Goal: Task Accomplishment & Management: Use online tool/utility

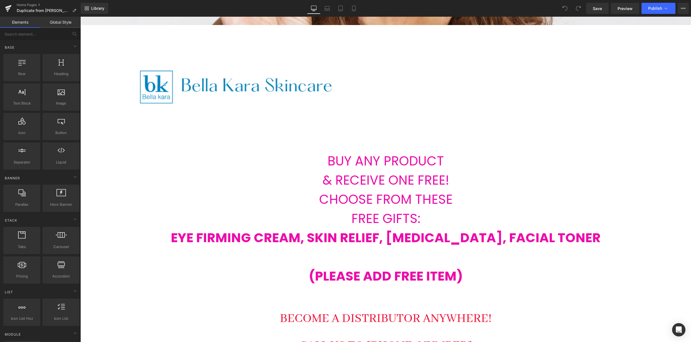
scroll to position [361, 0]
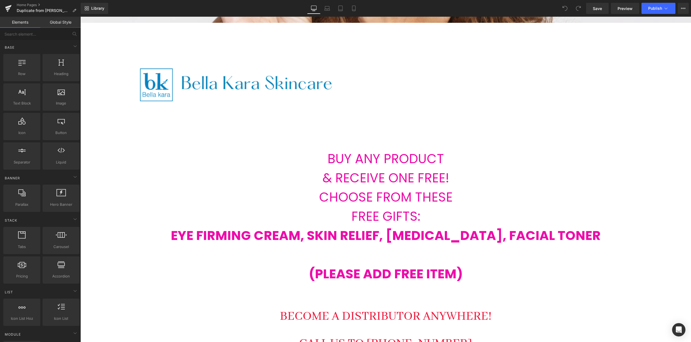
click at [514, 230] on strong "EYE FIRMING CREAM, SKIN RELIEF, [MEDICAL_DATA], FACIAL TONER" at bounding box center [386, 236] width 430 height 18
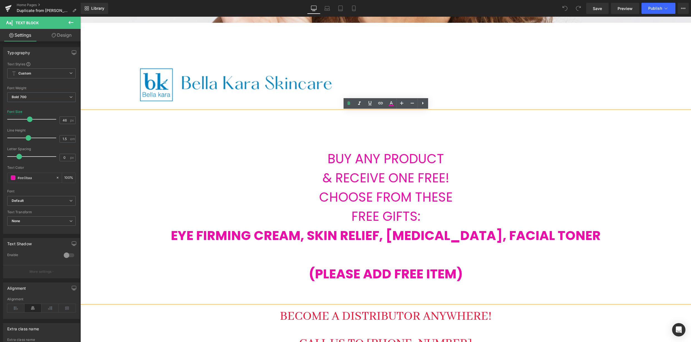
click at [505, 237] on strong "EYE FIRMING CREAM, SKIN RELIEF, [MEDICAL_DATA], FACIAL TONER" at bounding box center [386, 236] width 430 height 18
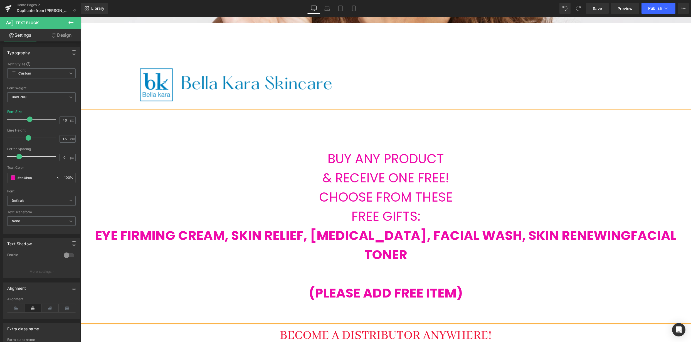
scroll to position [2399, 611]
click at [524, 238] on strong "EYE FIRMING CREAM, SKIN RELIEF, [MEDICAL_DATA], FACIAL WASH, SKIN RENEWING SERU…" at bounding box center [386, 245] width 583 height 37
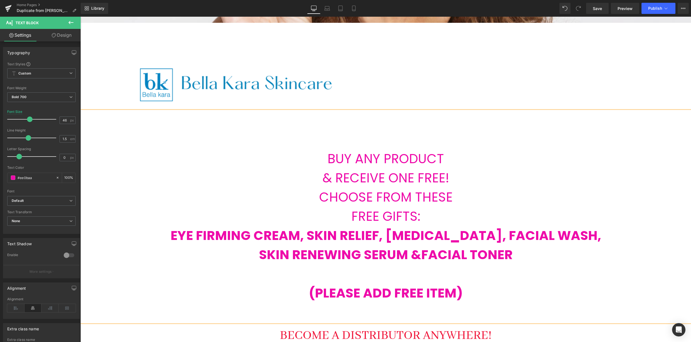
click at [503, 240] on strong "EYE FIRMING CREAM, SKIN RELIEF, [MEDICAL_DATA], FACIAL WASH," at bounding box center [386, 236] width 431 height 18
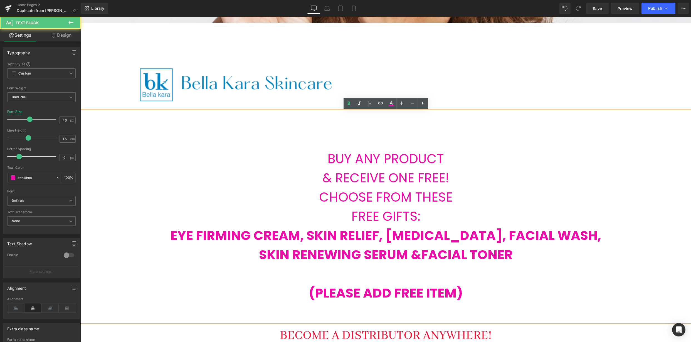
scroll to position [2419, 611]
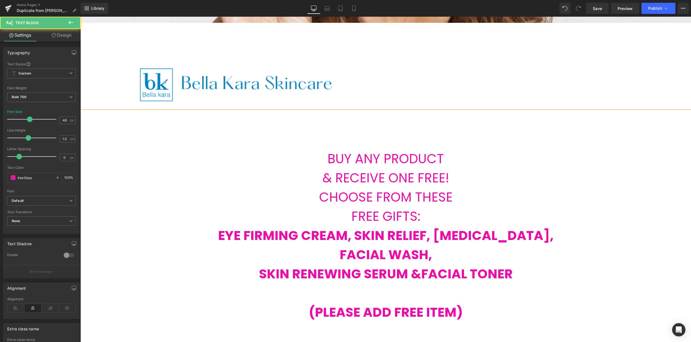
click at [255, 274] on p "SKIN RENEWING SERUM &FACIAL TONER" at bounding box center [385, 274] width 611 height 19
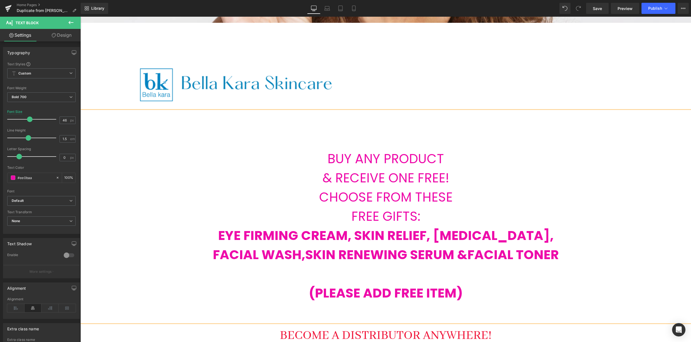
scroll to position [352, 0]
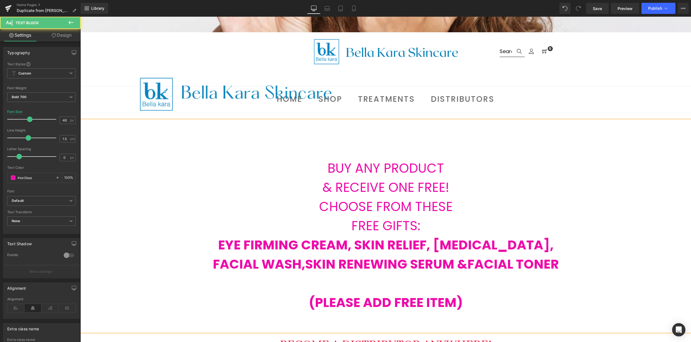
drag, startPoint x: 487, startPoint y: 265, endPoint x: 478, endPoint y: 267, distance: 8.7
click at [487, 265] on strong "SKIN RENEWING SERUM &FACIAL TONER" at bounding box center [432, 265] width 254 height 18
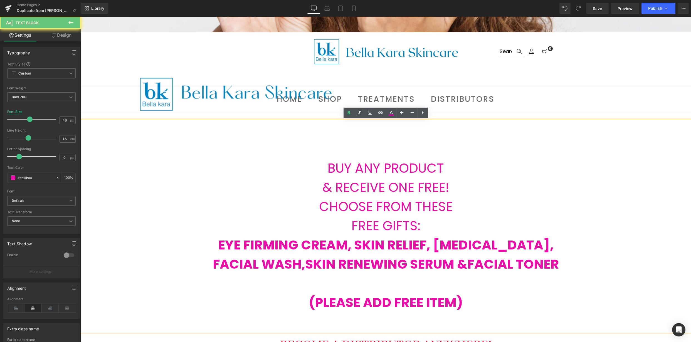
click at [470, 267] on strong "SKIN RENEWING SERUM &FACIAL TONER" at bounding box center [432, 265] width 254 height 18
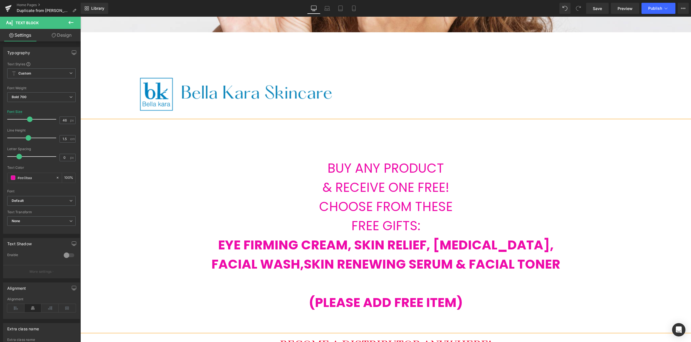
scroll to position [352, 0]
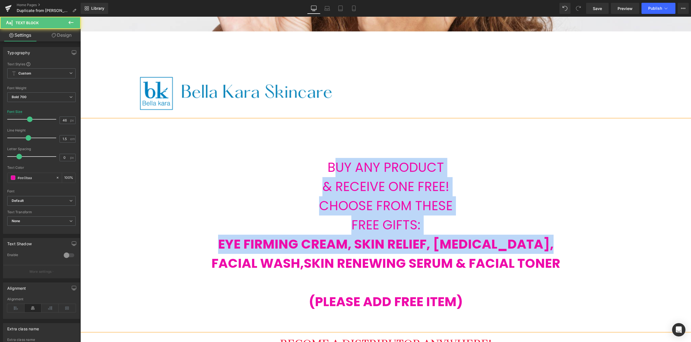
drag, startPoint x: 334, startPoint y: 166, endPoint x: 579, endPoint y: 236, distance: 254.8
click at [579, 236] on div "BUY ANY PRODUCT & RECEIVE ONE FREE! CHOOSE FROM THESE FREE GIFTS: EYE FIRMING C…" at bounding box center [385, 226] width 611 height 212
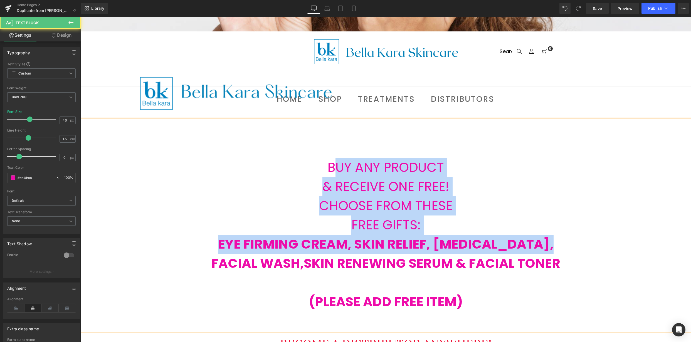
scroll to position [352, 0]
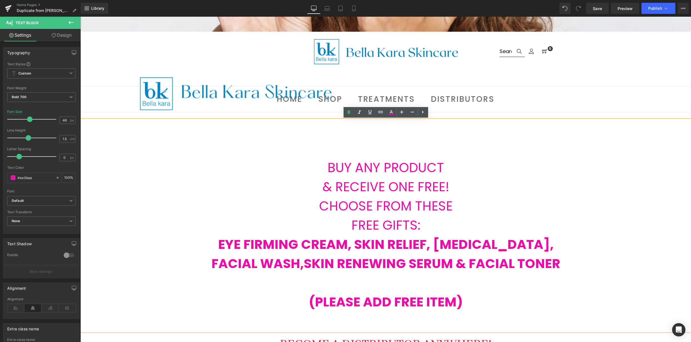
click at [448, 180] on p "& RECEIVE ONE FREE!" at bounding box center [385, 187] width 611 height 19
click at [337, 159] on p "BUY ANY PRODUCT" at bounding box center [385, 167] width 611 height 19
click at [327, 160] on p "BUY ANY PRODUCT" at bounding box center [385, 167] width 611 height 19
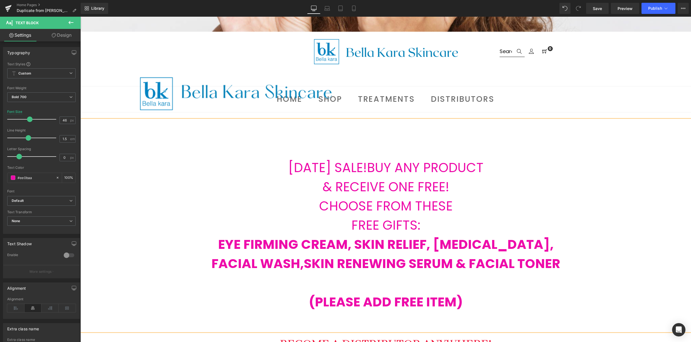
scroll to position [2419, 611]
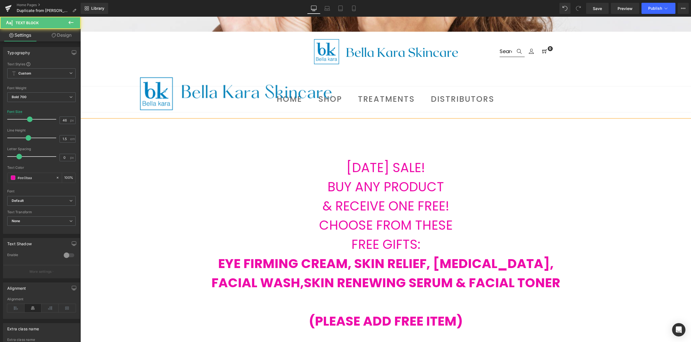
click at [438, 164] on p "[DATE] SALE!" at bounding box center [385, 167] width 611 height 19
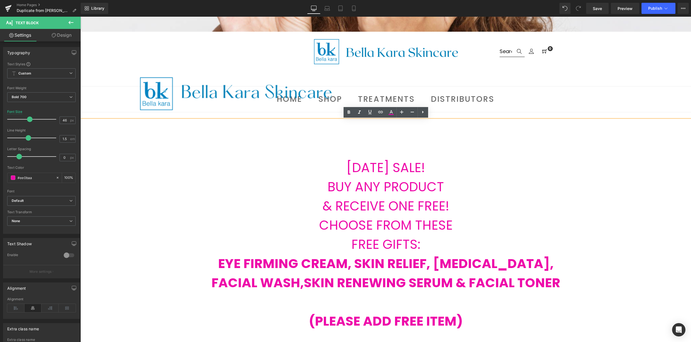
drag, startPoint x: 405, startPoint y: 164, endPoint x: 350, endPoint y: 153, distance: 55.2
click at [328, 159] on p "[DATE] SALE!" at bounding box center [385, 167] width 611 height 19
click at [392, 112] on icon at bounding box center [391, 112] width 7 height 7
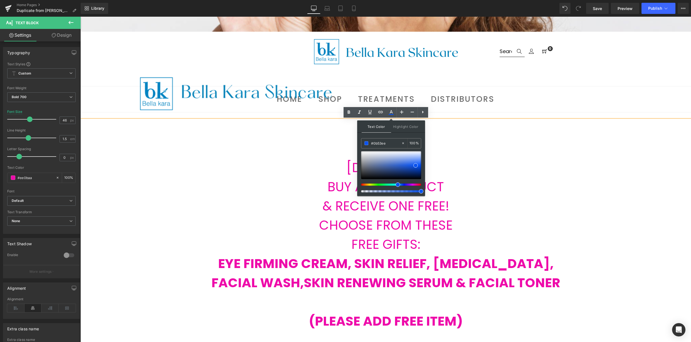
click at [396, 185] on div at bounding box center [389, 185] width 60 height 2
click at [473, 173] on p "[DATE] SALE!" at bounding box center [385, 167] width 611 height 19
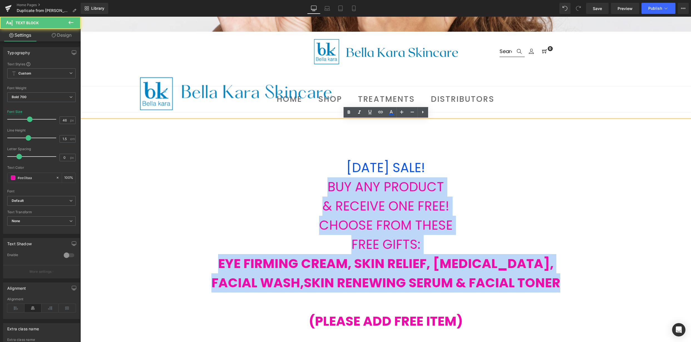
drag, startPoint x: 327, startPoint y: 187, endPoint x: 571, endPoint y: 307, distance: 272.0
click at [571, 307] on div "[DATE] SALE! BUY ANY PRODUCT & RECEIVE ONE FREE! CHOOSE FROM THESE FREE GIFTS: …" at bounding box center [385, 235] width 611 height 231
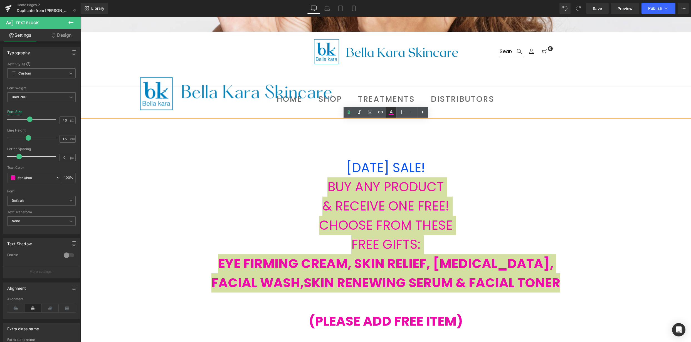
click at [391, 109] on icon at bounding box center [391, 112] width 7 height 7
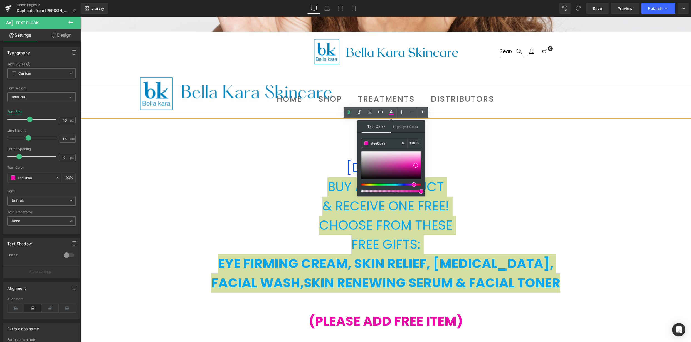
click at [392, 184] on div at bounding box center [389, 185] width 60 height 2
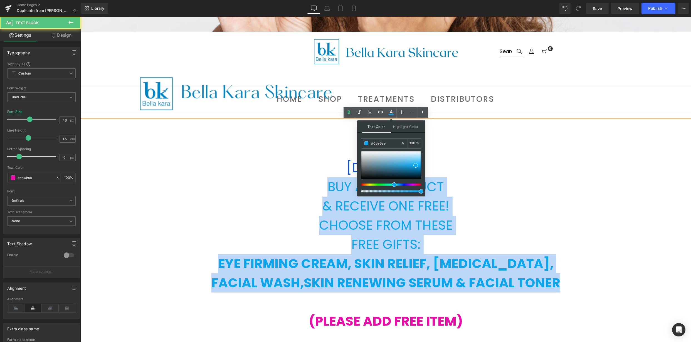
click at [542, 191] on p "BUY ANY PRODUCT" at bounding box center [385, 187] width 611 height 19
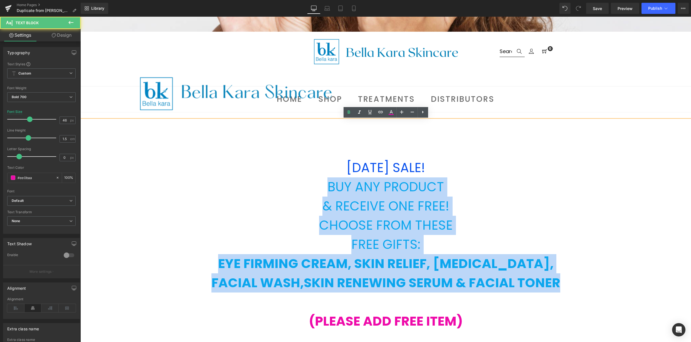
drag, startPoint x: 335, startPoint y: 164, endPoint x: 463, endPoint y: 165, distance: 127.5
click at [463, 165] on p "[DATE] SALE!" at bounding box center [385, 167] width 611 height 19
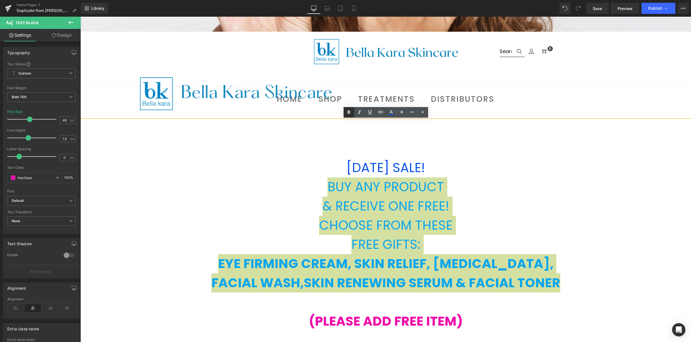
click at [350, 114] on icon at bounding box center [349, 112] width 7 height 7
click at [389, 114] on icon at bounding box center [391, 112] width 7 height 7
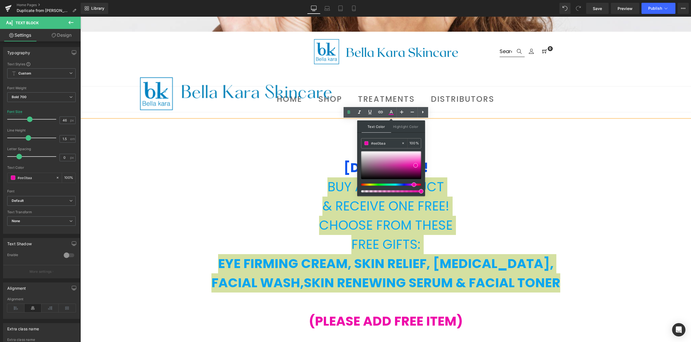
click at [420, 186] on div at bounding box center [391, 171] width 60 height 41
click at [419, 185] on div at bounding box center [391, 185] width 60 height 2
drag, startPoint x: 415, startPoint y: 185, endPoint x: 419, endPoint y: 184, distance: 3.9
click at [419, 184] on span at bounding box center [420, 185] width 4 height 4
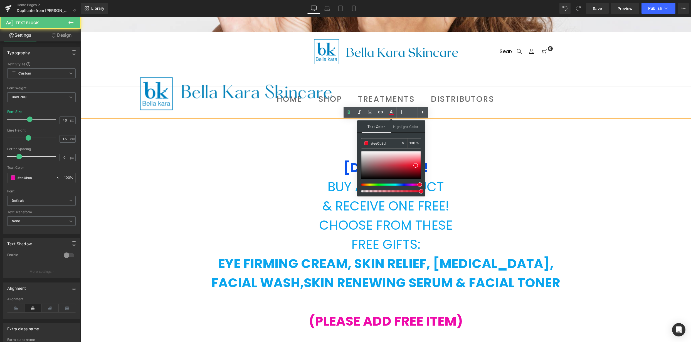
click at [350, 167] on span "[DATE] SALE!" at bounding box center [386, 168] width 85 height 18
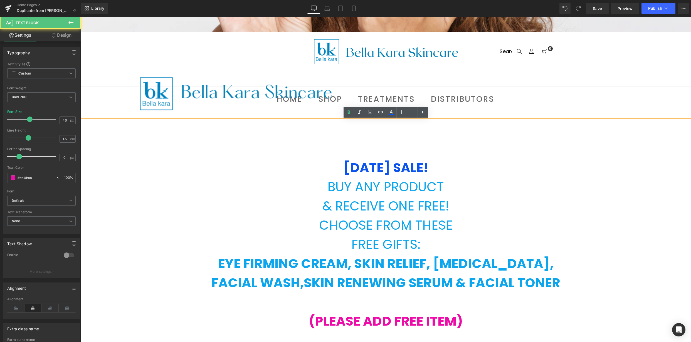
drag, startPoint x: 365, startPoint y: 165, endPoint x: 417, endPoint y: 140, distance: 58.5
click at [446, 165] on p "[DATE] SALE!" at bounding box center [385, 167] width 611 height 19
click at [393, 115] on icon at bounding box center [391, 112] width 7 height 7
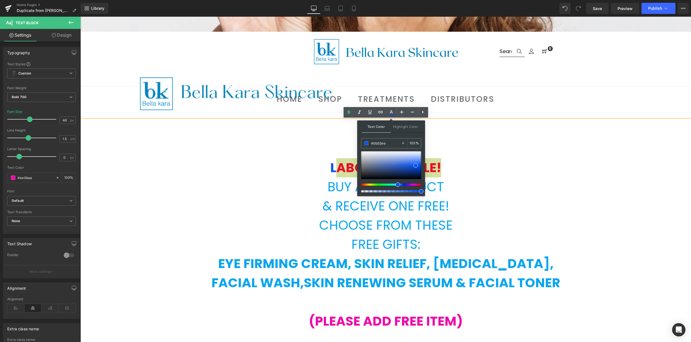
click at [418, 185] on div at bounding box center [389, 185] width 60 height 2
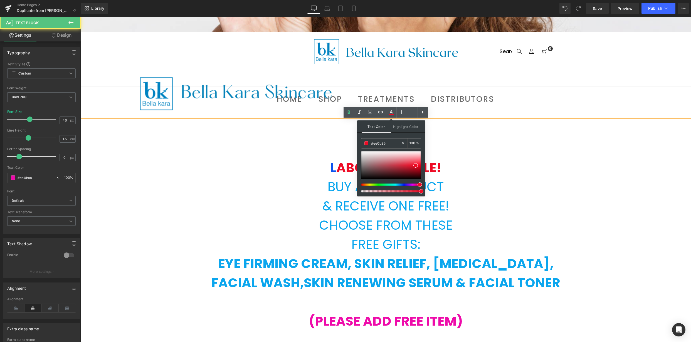
click at [331, 169] on span "L" at bounding box center [333, 168] width 6 height 18
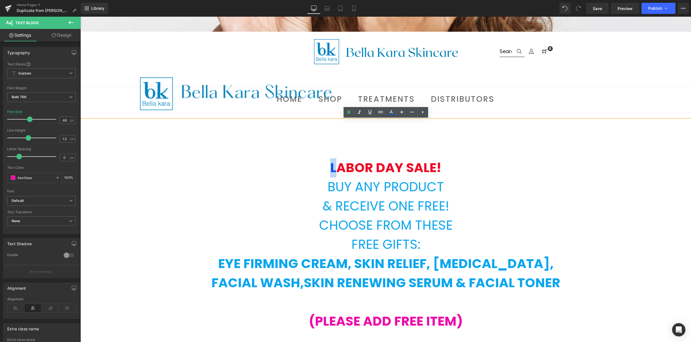
drag, startPoint x: 326, startPoint y: 168, endPoint x: 337, endPoint y: 168, distance: 11.4
click at [337, 168] on p "L ABOR DAY SALE!" at bounding box center [385, 167] width 611 height 19
click at [602, 187] on p "BUY ANY PRODUCT" at bounding box center [385, 187] width 611 height 19
drag, startPoint x: 374, startPoint y: 166, endPoint x: 381, endPoint y: 166, distance: 7.0
click at [381, 166] on span "ABOR DAY SALE!" at bounding box center [388, 168] width 105 height 18
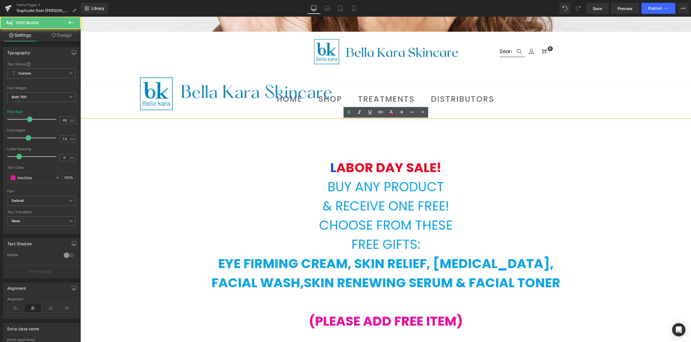
click at [381, 166] on span "ABOR DAY SALE!" at bounding box center [388, 168] width 105 height 18
click at [384, 166] on span "ABOR DAY SALE!" at bounding box center [388, 168] width 105 height 18
drag, startPoint x: 383, startPoint y: 166, endPoint x: 377, endPoint y: 166, distance: 5.9
click at [377, 166] on span "ABOR DAY SALE!" at bounding box center [388, 168] width 105 height 18
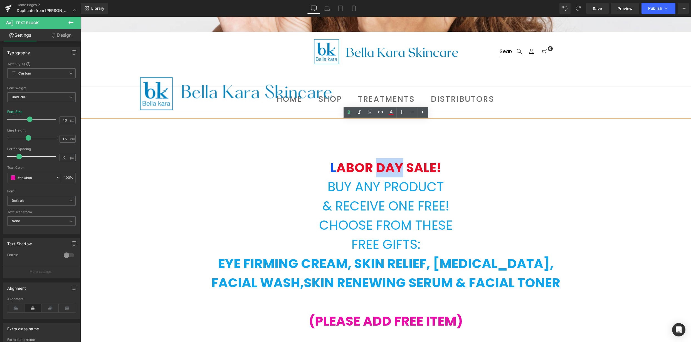
click at [377, 166] on span "ABOR DAY SALE!" at bounding box center [388, 168] width 105 height 18
click at [380, 166] on span "ABOR DAY SALE!" at bounding box center [388, 168] width 105 height 18
click at [382, 166] on span "ABOR DAY SALE!" at bounding box center [388, 168] width 105 height 18
click at [393, 115] on icon at bounding box center [391, 114] width 5 height 1
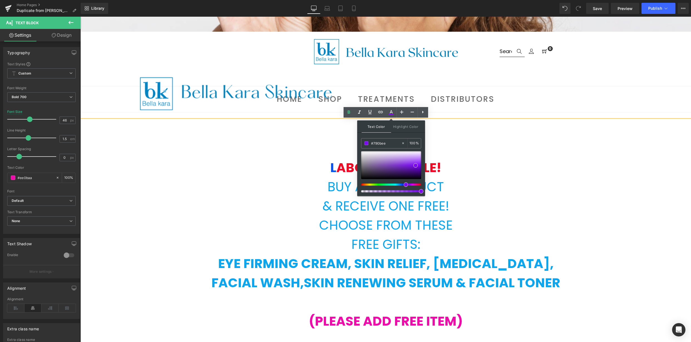
click at [404, 185] on div at bounding box center [389, 185] width 60 height 2
click at [402, 185] on div at bounding box center [389, 185] width 60 height 2
click at [401, 185] on div at bounding box center [389, 185] width 60 height 2
click at [415, 171] on div at bounding box center [391, 165] width 60 height 28
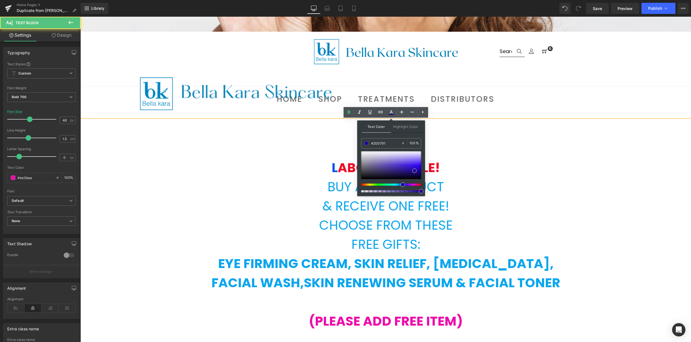
click at [502, 161] on p "L ABOR D AY SALE!" at bounding box center [385, 167] width 611 height 19
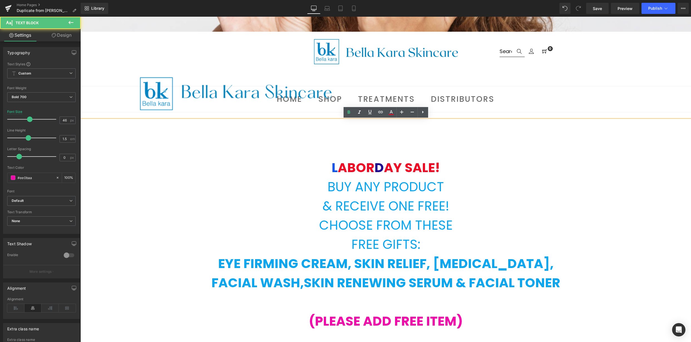
click at [412, 169] on span "AY SALE!" at bounding box center [412, 168] width 56 height 18
click at [410, 169] on span "AY SALE!" at bounding box center [412, 168] width 56 height 18
click at [409, 169] on span "AY SALE!" at bounding box center [412, 168] width 56 height 18
click at [414, 168] on span "AY SALE!" at bounding box center [412, 168] width 56 height 18
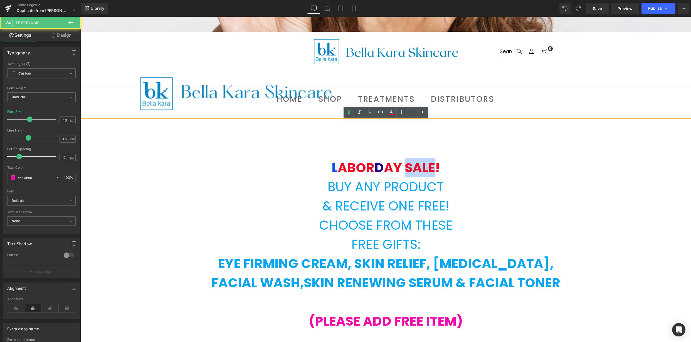
click at [414, 168] on span "AY SALE!" at bounding box center [412, 168] width 56 height 18
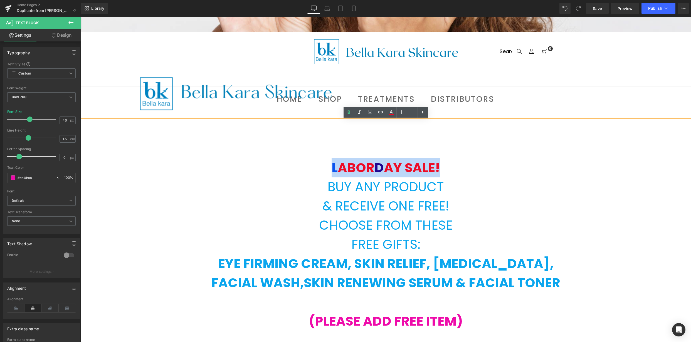
click at [414, 168] on span "AY SALE!" at bounding box center [412, 168] width 56 height 18
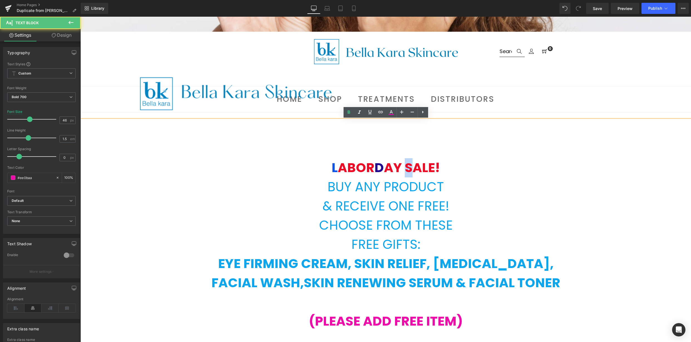
drag, startPoint x: 407, startPoint y: 167, endPoint x: 410, endPoint y: 167, distance: 3.1
click at [410, 167] on span "AY SALE!" at bounding box center [412, 168] width 56 height 18
click at [389, 114] on icon at bounding box center [391, 112] width 7 height 7
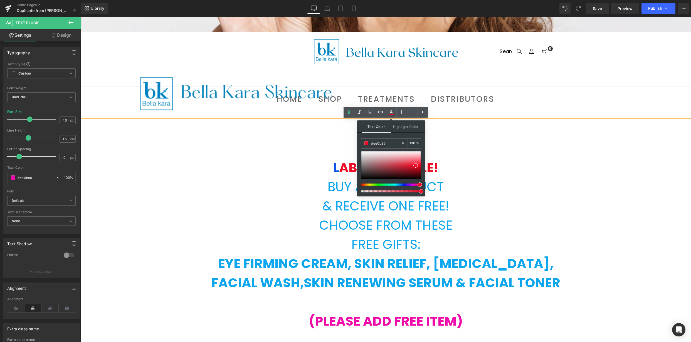
click at [402, 184] on div at bounding box center [389, 185] width 60 height 2
click at [406, 185] on span at bounding box center [404, 185] width 4 height 4
click at [402, 185] on div at bounding box center [389, 185] width 60 height 2
drag, startPoint x: 402, startPoint y: 185, endPoint x: 402, endPoint y: 182, distance: 3.1
click at [400, 185] on div at bounding box center [389, 185] width 60 height 2
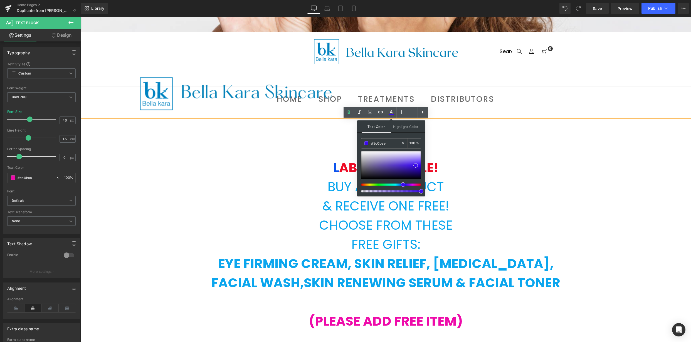
click at [413, 170] on div at bounding box center [391, 165] width 60 height 28
click at [449, 167] on p "L ABOR D AY S ALE!" at bounding box center [385, 167] width 611 height 19
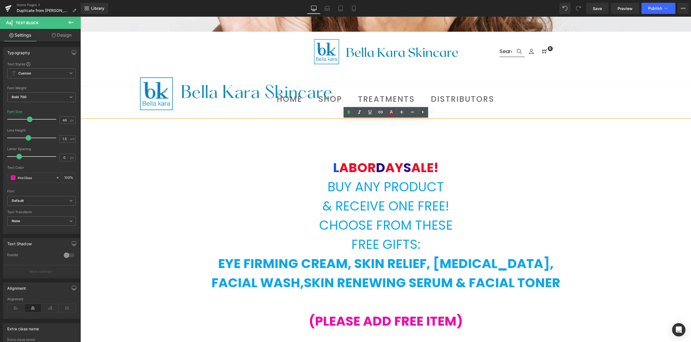
click at [339, 171] on span "ABOR" at bounding box center [357, 168] width 37 height 18
drag, startPoint x: 338, startPoint y: 170, endPoint x: 331, endPoint y: 170, distance: 7.0
click at [331, 170] on p "L ABOR D AY S ALE!" at bounding box center [385, 167] width 611 height 19
click at [390, 114] on icon at bounding box center [391, 114] width 5 height 1
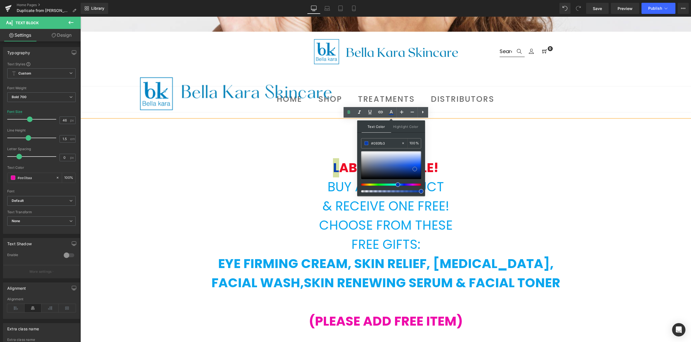
drag, startPoint x: 417, startPoint y: 166, endPoint x: 416, endPoint y: 169, distance: 3.7
click at [416, 169] on span at bounding box center [415, 169] width 4 height 4
click at [488, 159] on p "L ABOR D AY S ALE!" at bounding box center [385, 167] width 611 height 19
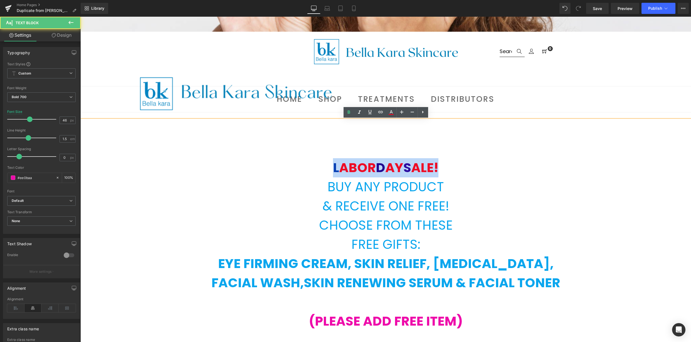
drag, startPoint x: 331, startPoint y: 169, endPoint x: 473, endPoint y: 163, distance: 142.3
click at [480, 167] on p "L ABOR D AY S ALE!" at bounding box center [385, 167] width 611 height 19
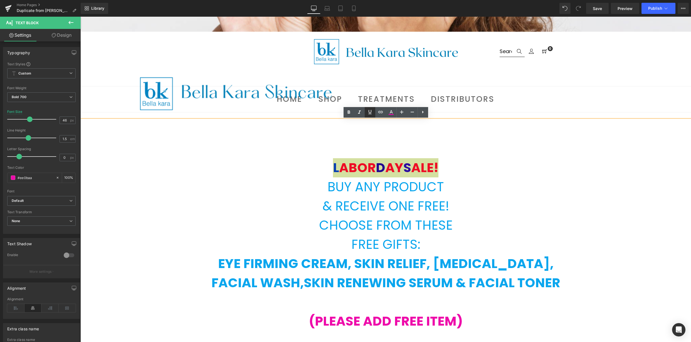
click at [371, 115] on icon at bounding box center [370, 112] width 7 height 7
click at [527, 176] on p "L ABOR D AY S ALE!" at bounding box center [385, 167] width 611 height 19
click at [390, 116] on link at bounding box center [391, 112] width 11 height 11
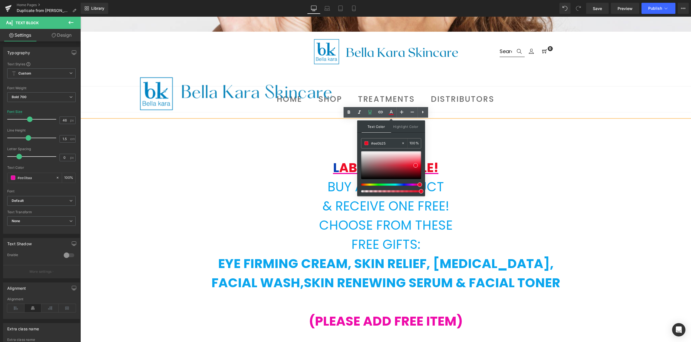
click at [404, 186] on div at bounding box center [391, 171] width 60 height 41
click at [404, 185] on div at bounding box center [389, 185] width 60 height 2
click at [402, 184] on div at bounding box center [389, 185] width 60 height 2
click at [412, 171] on div at bounding box center [391, 165] width 60 height 28
click at [407, 185] on div at bounding box center [389, 185] width 60 height 2
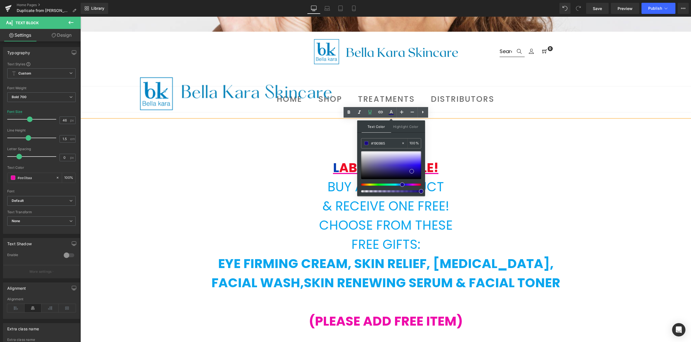
drag, startPoint x: 408, startPoint y: 185, endPoint x: 404, endPoint y: 175, distance: 11.4
click at [399, 185] on div at bounding box center [389, 185] width 60 height 2
click at [419, 169] on div at bounding box center [391, 165] width 60 height 28
click at [390, 113] on icon at bounding box center [391, 112] width 7 height 7
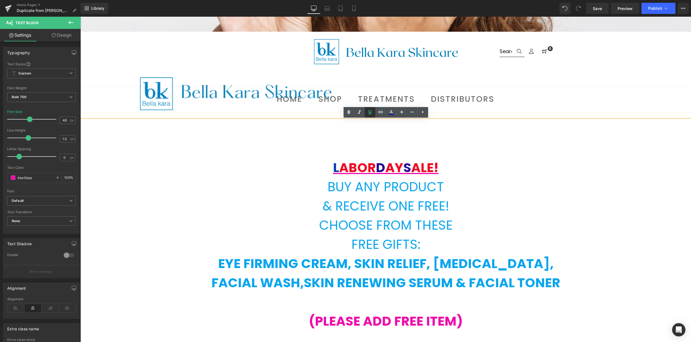
click at [373, 113] on icon at bounding box center [370, 112] width 7 height 7
click at [333, 164] on span "L" at bounding box center [336, 168] width 6 height 18
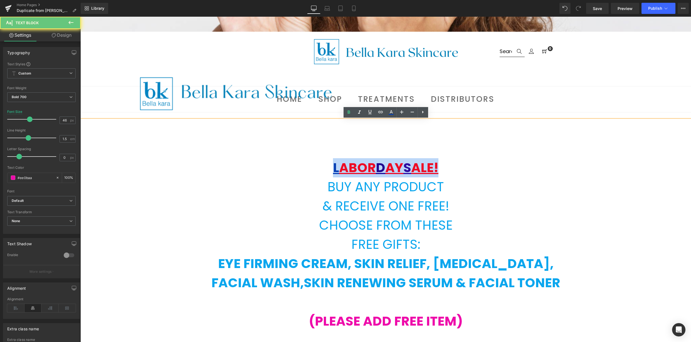
drag, startPoint x: 329, startPoint y: 164, endPoint x: 459, endPoint y: 168, distance: 129.7
click at [459, 168] on p "L ABOR D AY S ALE!" at bounding box center [385, 167] width 611 height 19
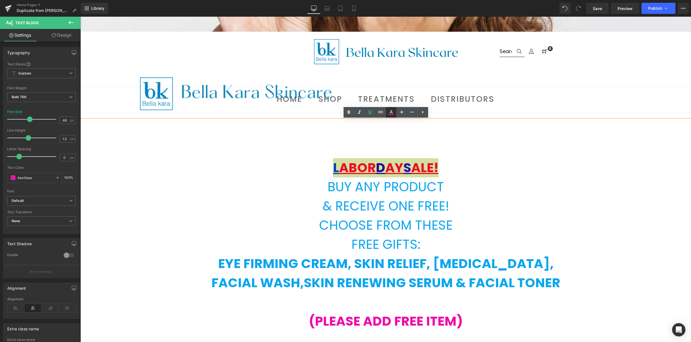
click at [389, 113] on icon at bounding box center [391, 112] width 7 height 7
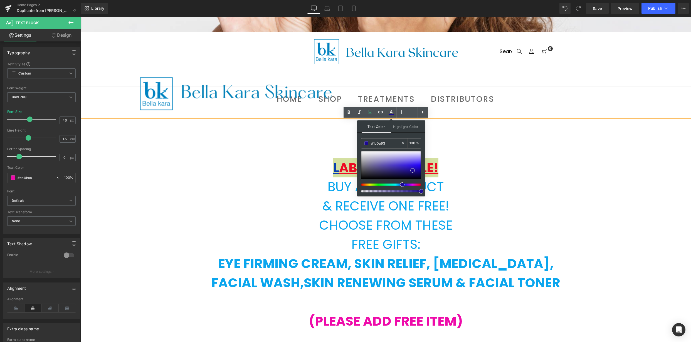
click at [413, 171] on div at bounding box center [391, 165] width 60 height 28
click at [378, 162] on div at bounding box center [391, 165] width 60 height 28
click at [393, 162] on div at bounding box center [391, 165] width 60 height 28
click at [373, 115] on icon at bounding box center [370, 112] width 7 height 7
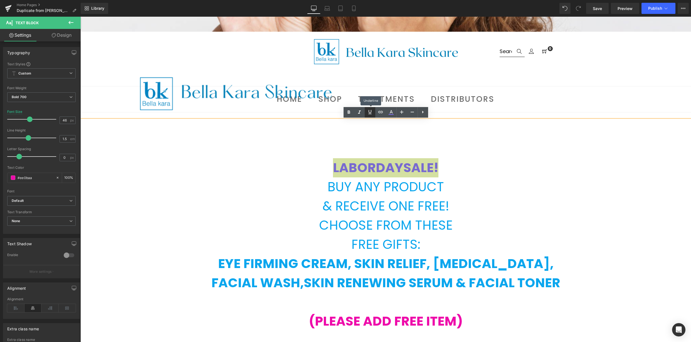
click at [373, 115] on icon at bounding box center [370, 112] width 7 height 7
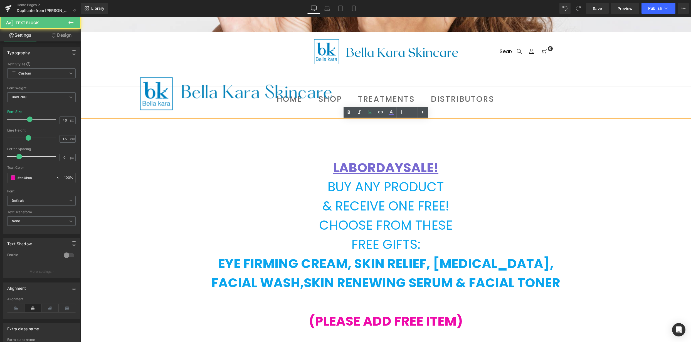
click at [484, 156] on p at bounding box center [385, 148] width 611 height 19
click at [398, 170] on span "AY" at bounding box center [394, 168] width 18 height 18
drag, startPoint x: 330, startPoint y: 167, endPoint x: 462, endPoint y: 165, distance: 131.7
click at [469, 166] on p "L ABOR D AY S ALE!" at bounding box center [385, 167] width 611 height 19
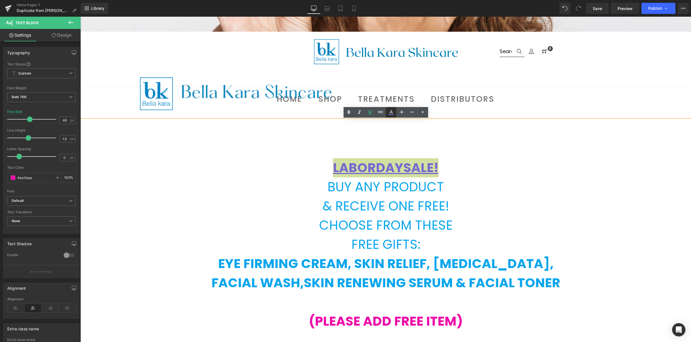
click at [390, 112] on icon at bounding box center [391, 111] width 3 height 3
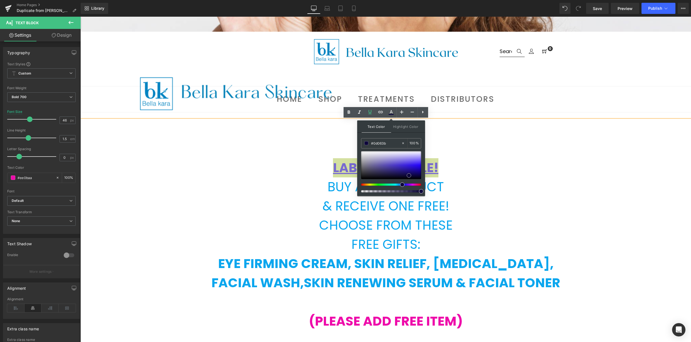
click at [409, 176] on div at bounding box center [391, 165] width 60 height 28
click at [406, 186] on div at bounding box center [389, 185] width 60 height 2
drag, startPoint x: 408, startPoint y: 185, endPoint x: 410, endPoint y: 177, distance: 8.4
click at [402, 185] on span at bounding box center [403, 185] width 4 height 4
click at [413, 171] on div at bounding box center [391, 165] width 60 height 28
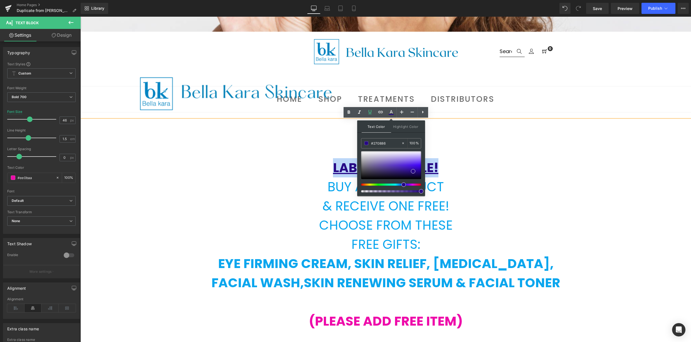
click at [505, 164] on p "L ABOR D AY S ALE!" at bounding box center [385, 167] width 611 height 19
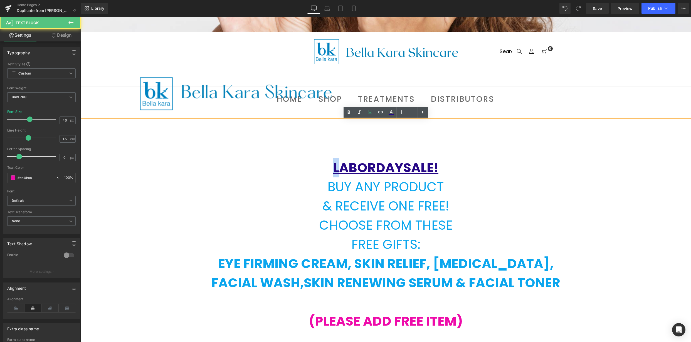
drag, startPoint x: 336, startPoint y: 170, endPoint x: 328, endPoint y: 170, distance: 8.1
click at [328, 170] on p "L ABOR D AY S ALE!" at bounding box center [385, 167] width 611 height 19
click at [392, 114] on icon at bounding box center [391, 114] width 5 height 1
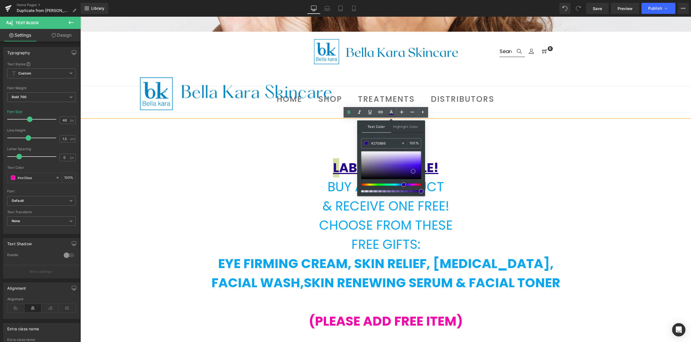
click at [418, 186] on div at bounding box center [389, 185] width 60 height 2
click at [417, 185] on div at bounding box center [389, 185] width 60 height 2
click at [414, 167] on div at bounding box center [391, 165] width 60 height 28
click at [368, 114] on icon at bounding box center [370, 112] width 7 height 7
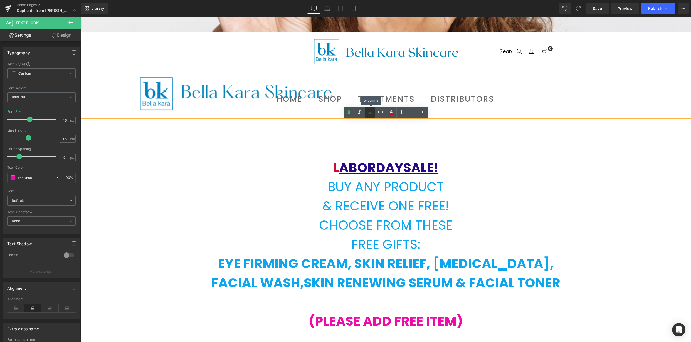
click at [368, 114] on icon at bounding box center [370, 112] width 7 height 7
click at [382, 170] on span "D" at bounding box center [380, 168] width 9 height 18
drag, startPoint x: 384, startPoint y: 169, endPoint x: 380, endPoint y: 168, distance: 4.5
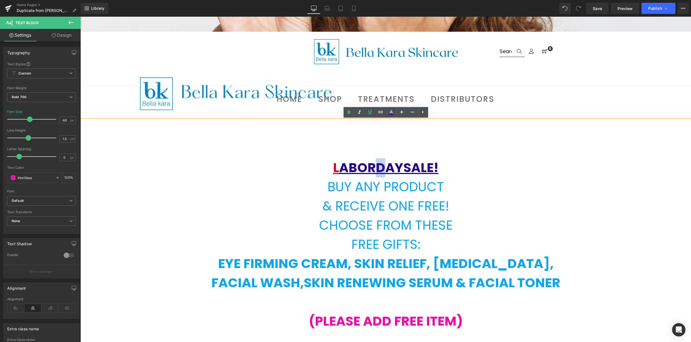
click at [380, 169] on span "D" at bounding box center [380, 168] width 9 height 18
click at [390, 113] on icon at bounding box center [391, 112] width 7 height 7
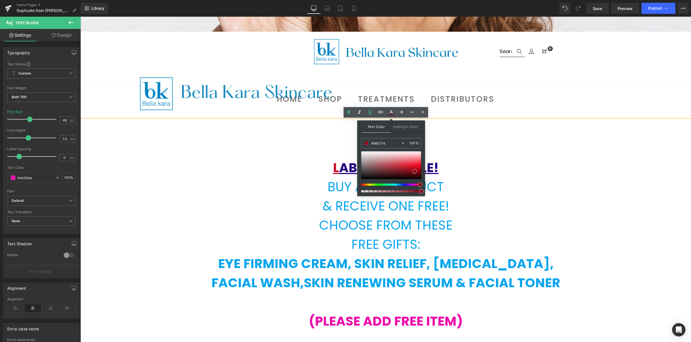
click at [418, 185] on div at bounding box center [389, 185] width 60 height 2
click at [413, 166] on div at bounding box center [391, 165] width 60 height 28
click at [457, 166] on p "L ABOR D AY S ALE!" at bounding box center [385, 167] width 611 height 19
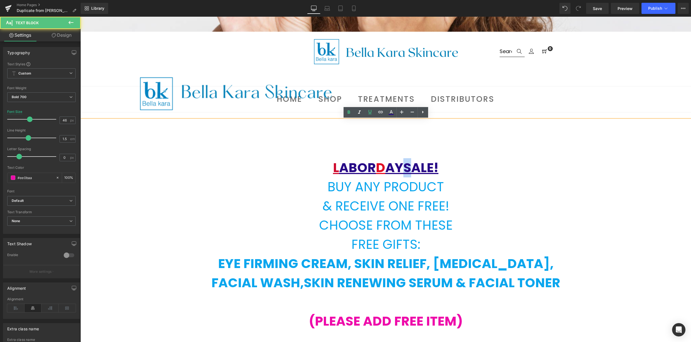
drag, startPoint x: 413, startPoint y: 167, endPoint x: 409, endPoint y: 161, distance: 7.4
click at [407, 168] on span "S" at bounding box center [408, 168] width 8 height 18
click at [394, 113] on icon at bounding box center [391, 112] width 7 height 7
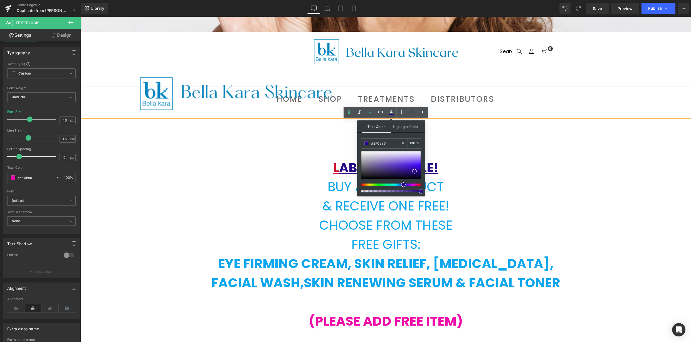
click at [418, 184] on div at bounding box center [389, 185] width 60 height 2
click at [477, 159] on p "L ABOR D AY S ALE!" at bounding box center [385, 167] width 611 height 19
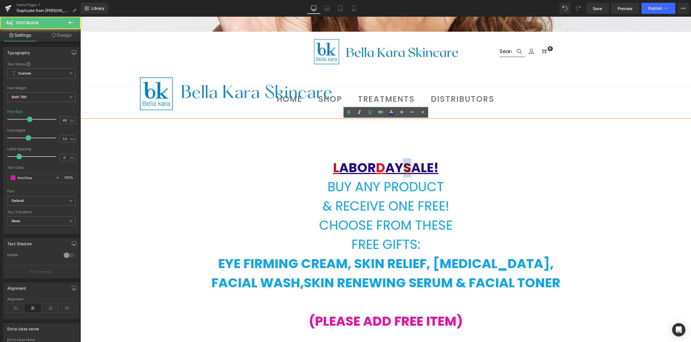
drag, startPoint x: 414, startPoint y: 167, endPoint x: 407, endPoint y: 168, distance: 6.7
click at [407, 168] on p "L ABOR D AY S ALE!" at bounding box center [385, 167] width 611 height 19
click at [393, 115] on icon at bounding box center [391, 112] width 7 height 7
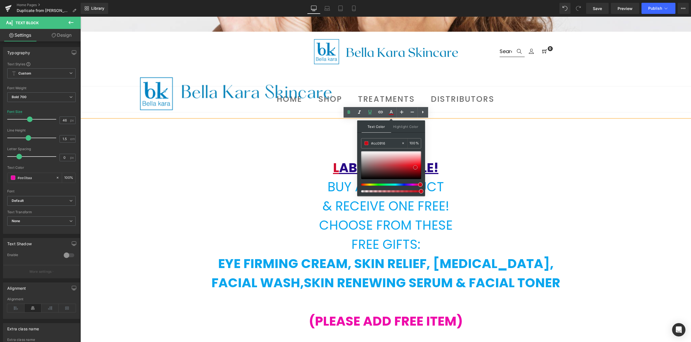
drag, startPoint x: 416, startPoint y: 172, endPoint x: 370, endPoint y: 152, distance: 49.9
click at [416, 168] on span at bounding box center [415, 167] width 4 height 4
click at [481, 169] on p "L ABOR D AY S ALE!" at bounding box center [385, 167] width 611 height 19
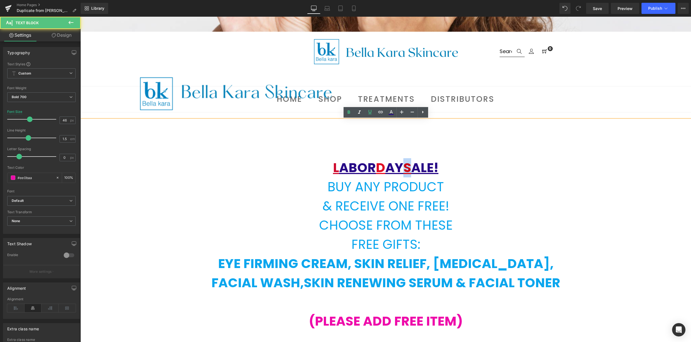
drag, startPoint x: 413, startPoint y: 169, endPoint x: 406, endPoint y: 169, distance: 6.7
click at [406, 169] on span "S" at bounding box center [408, 168] width 8 height 18
click at [393, 115] on icon at bounding box center [391, 112] width 7 height 7
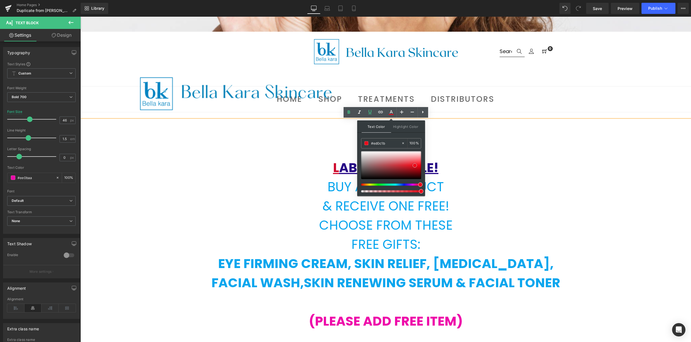
click at [416, 166] on span at bounding box center [415, 165] width 4 height 4
click at [522, 173] on p "L ABOR D AY S ALE!" at bounding box center [385, 167] width 611 height 19
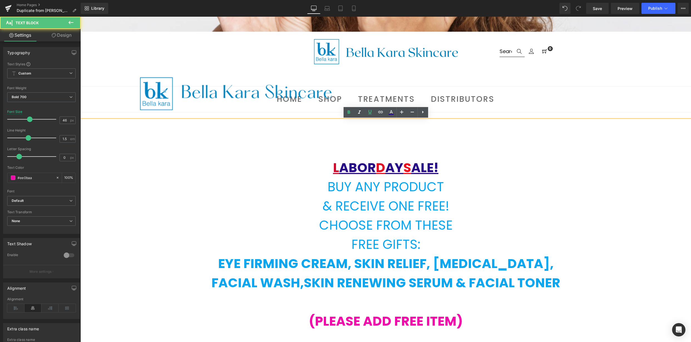
click at [522, 173] on p "L ABOR D AY S ALE!" at bounding box center [385, 167] width 611 height 19
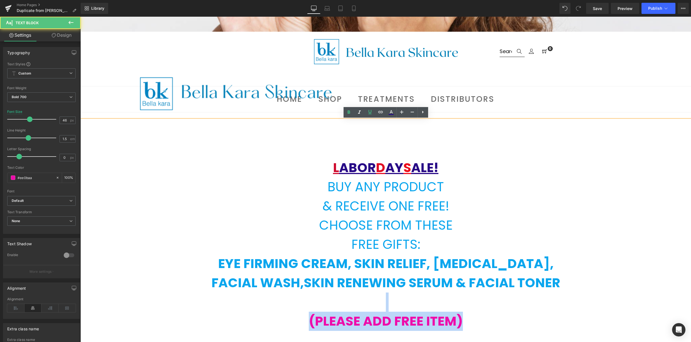
drag, startPoint x: 307, startPoint y: 320, endPoint x: 478, endPoint y: 306, distance: 172.1
click at [488, 325] on p "(PLEASE ADD FREE ITEM)" at bounding box center [385, 321] width 611 height 19
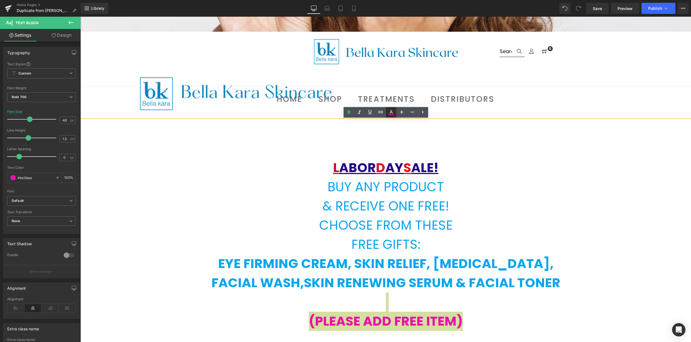
click at [390, 112] on icon at bounding box center [391, 112] width 7 height 7
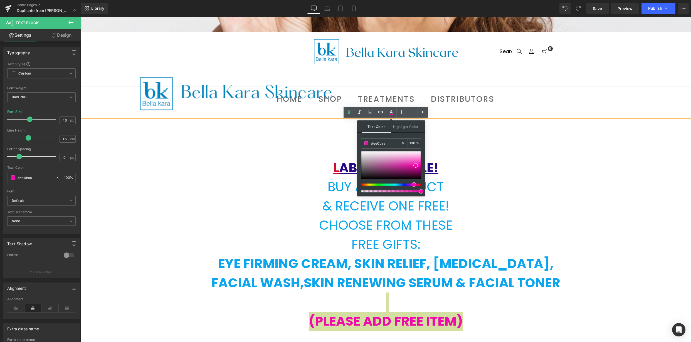
click at [418, 186] on div at bounding box center [391, 171] width 60 height 41
click at [419, 185] on div at bounding box center [389, 185] width 60 height 2
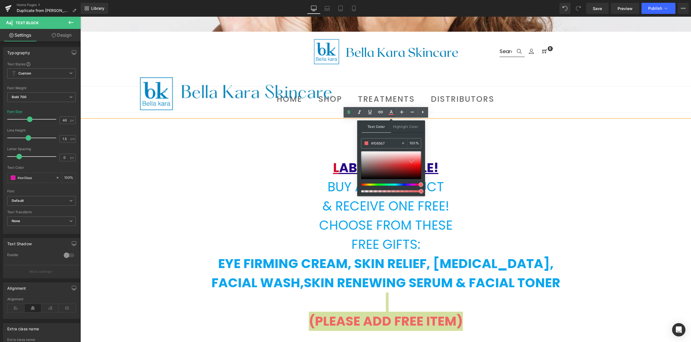
drag, startPoint x: 416, startPoint y: 164, endPoint x: 412, endPoint y: 159, distance: 6.5
click at [412, 159] on span at bounding box center [411, 160] width 4 height 4
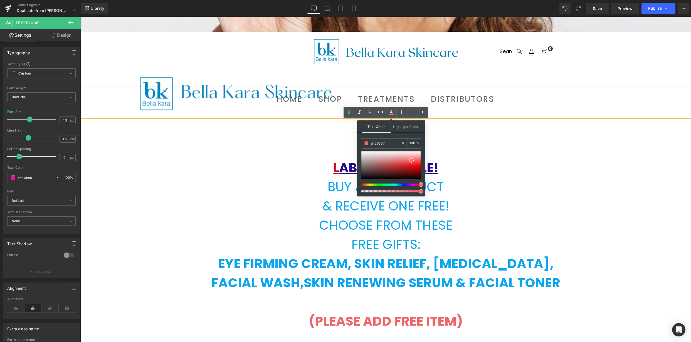
click at [542, 176] on p "L ABOR D AY S ALE!" at bounding box center [385, 167] width 611 height 19
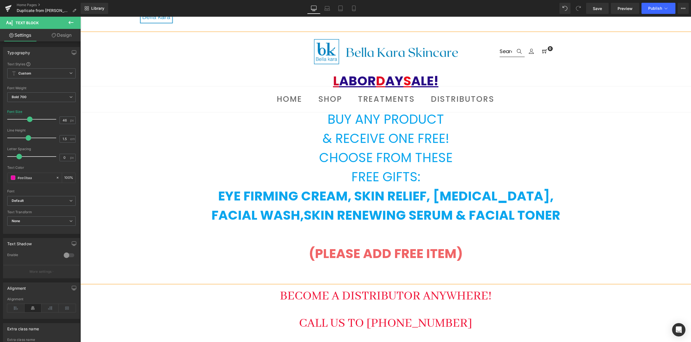
scroll to position [430, 0]
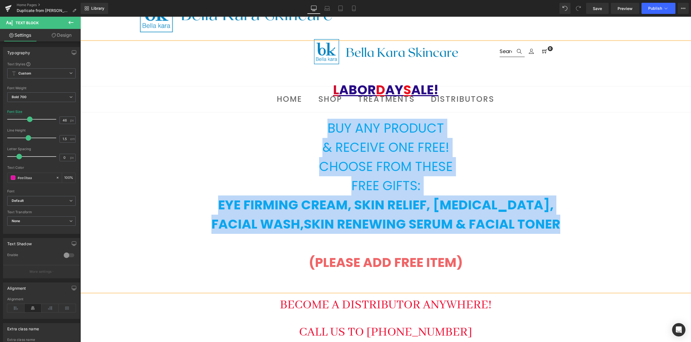
drag, startPoint x: 326, startPoint y: 129, endPoint x: 516, endPoint y: 193, distance: 200.2
click at [560, 224] on div "L ABOR D AY S ALE! BUY ANY PRODUCT & RECEIVE ONE FREE! CHOOSE FROM THESE FREE G…" at bounding box center [385, 167] width 611 height 250
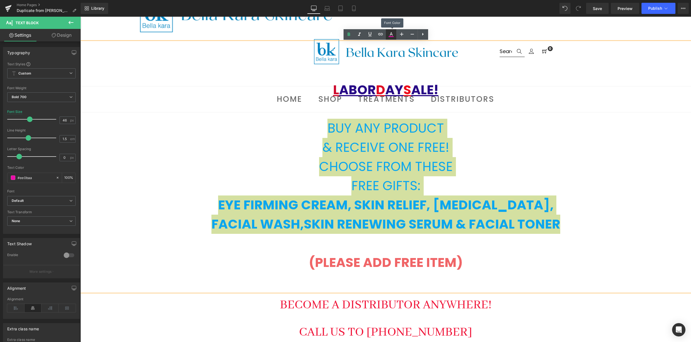
click at [389, 33] on icon at bounding box center [391, 34] width 7 height 7
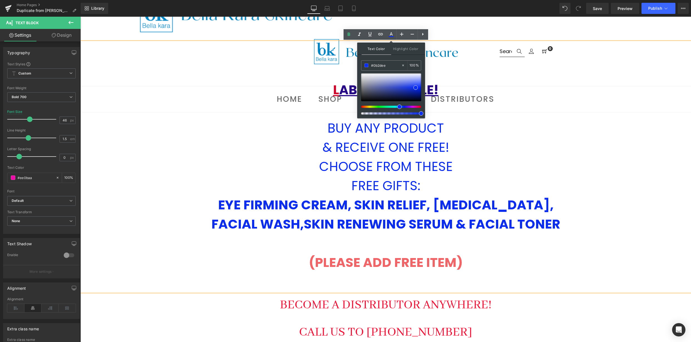
drag, startPoint x: 414, startPoint y: 107, endPoint x: 397, endPoint y: 107, distance: 16.4
click at [397, 107] on span at bounding box center [399, 107] width 4 height 4
click at [551, 133] on p "BUY ANY PRODUCT" at bounding box center [385, 128] width 611 height 19
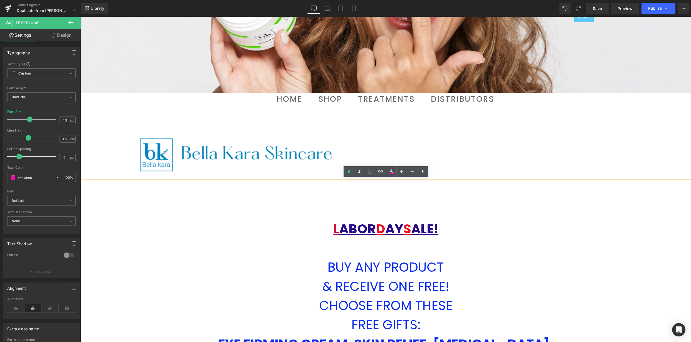
scroll to position [290, 0]
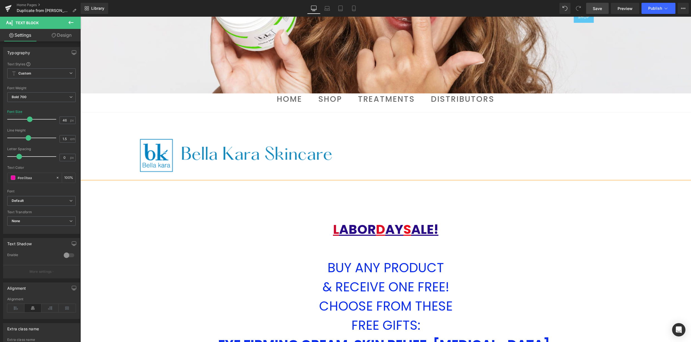
click at [591, 6] on link "Save" at bounding box center [597, 8] width 23 height 11
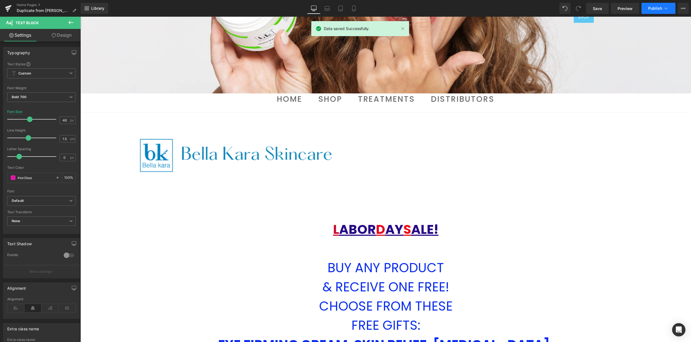
click at [657, 6] on span "Publish" at bounding box center [655, 8] width 14 height 4
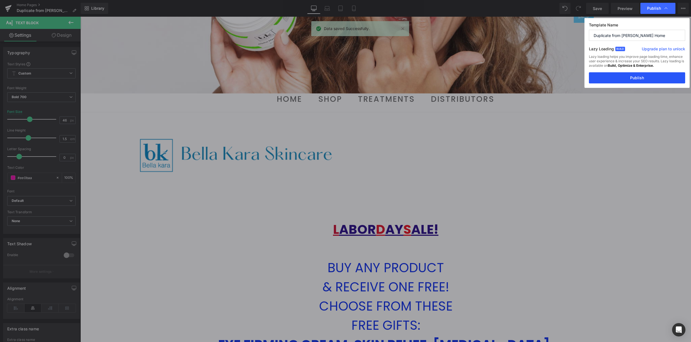
click at [645, 78] on button "Publish" at bounding box center [637, 77] width 96 height 11
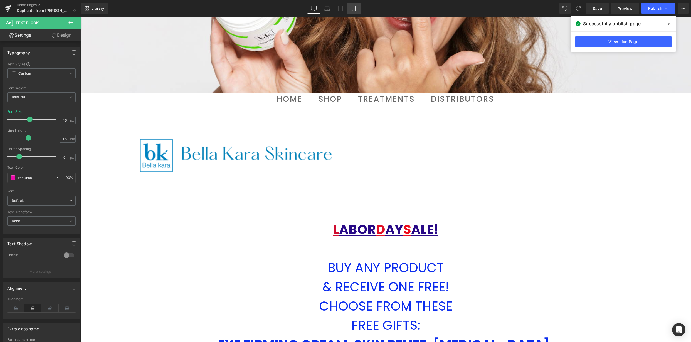
click at [352, 10] on icon at bounding box center [354, 9] width 6 height 6
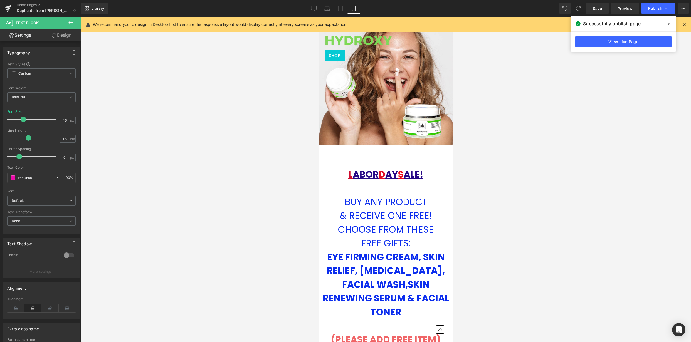
scroll to position [3913, 134]
